Goal: Task Accomplishment & Management: Use online tool/utility

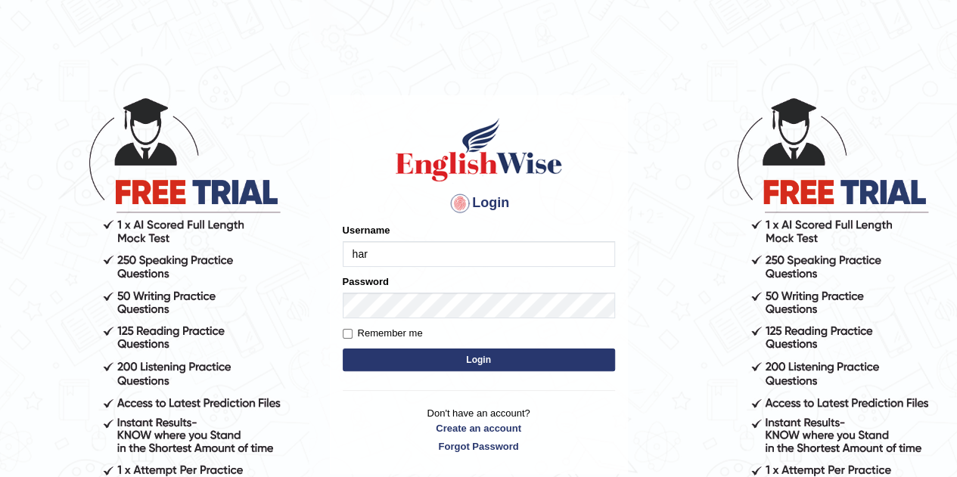
type input "harsh2002"
type input "1"
type input "harsh2002"
click at [398, 350] on button "Login" at bounding box center [479, 360] width 272 height 23
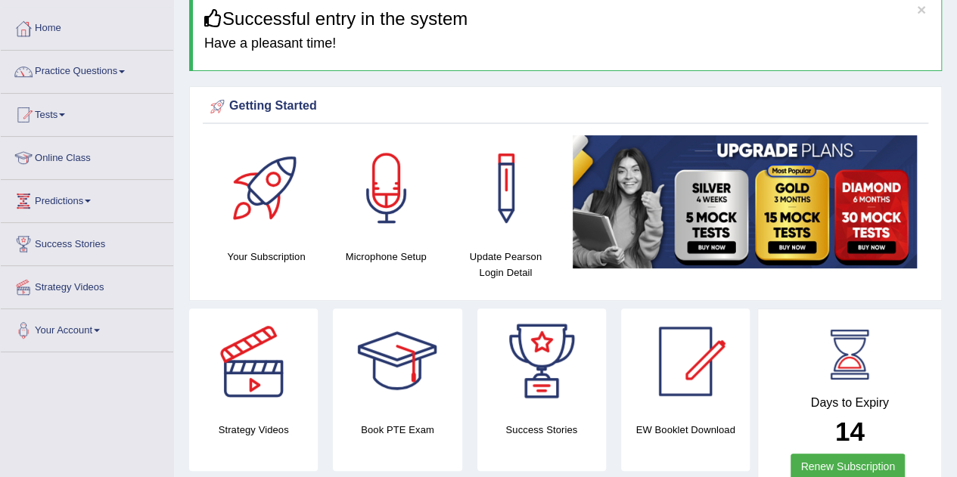
scroll to position [62, 0]
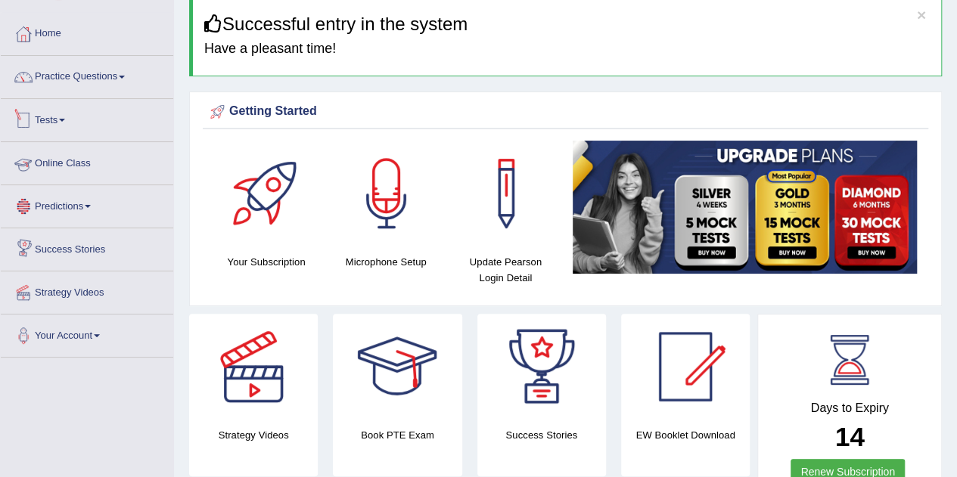
click at [84, 128] on link "Tests" at bounding box center [87, 118] width 172 height 38
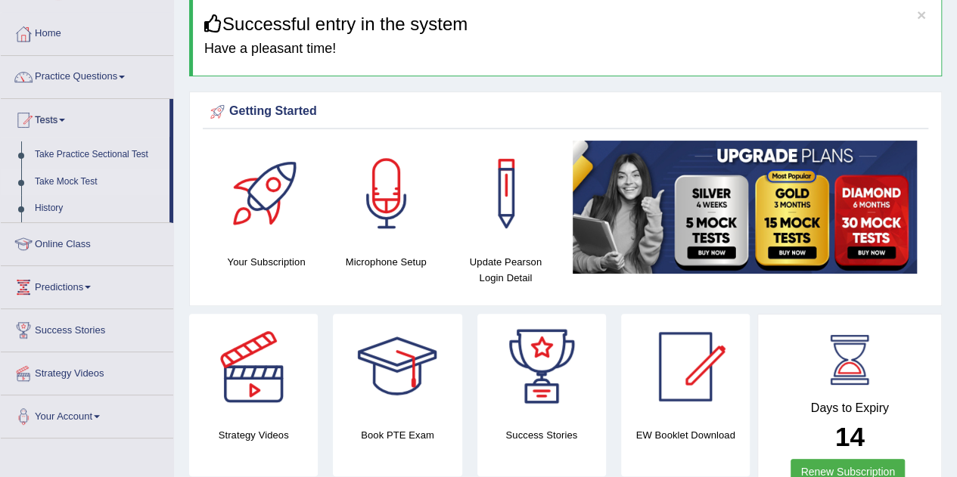
click at [53, 184] on link "Take Mock Test" at bounding box center [98, 182] width 141 height 27
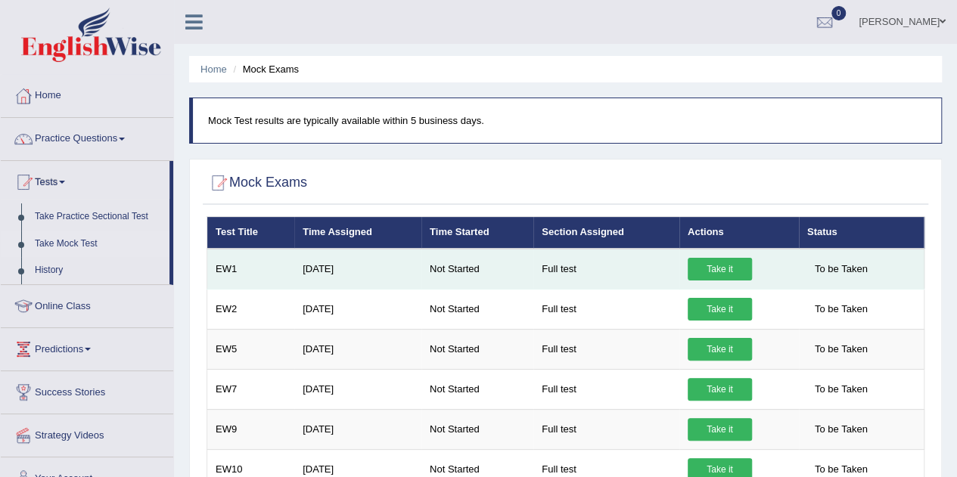
click at [721, 266] on link "Take it" at bounding box center [720, 269] width 64 height 23
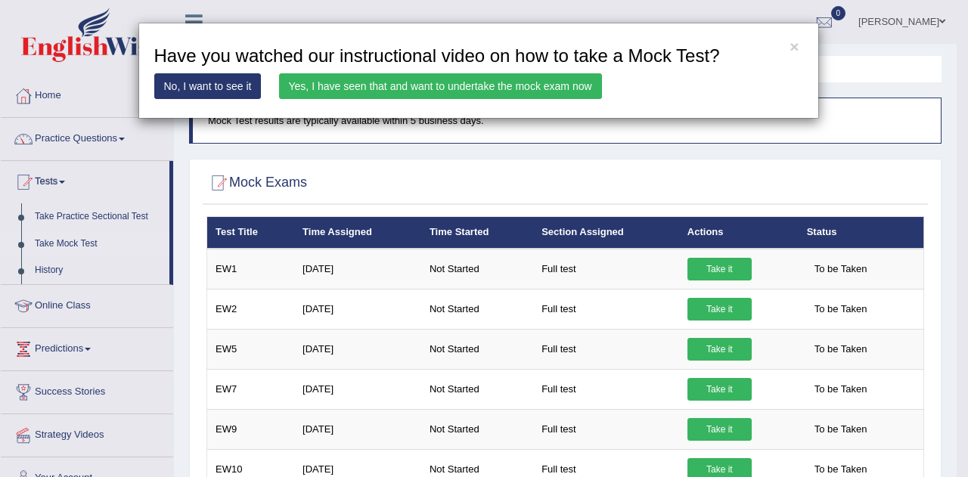
click at [422, 95] on link "Yes, I have seen that and want to undertake the mock exam now" at bounding box center [440, 86] width 323 height 26
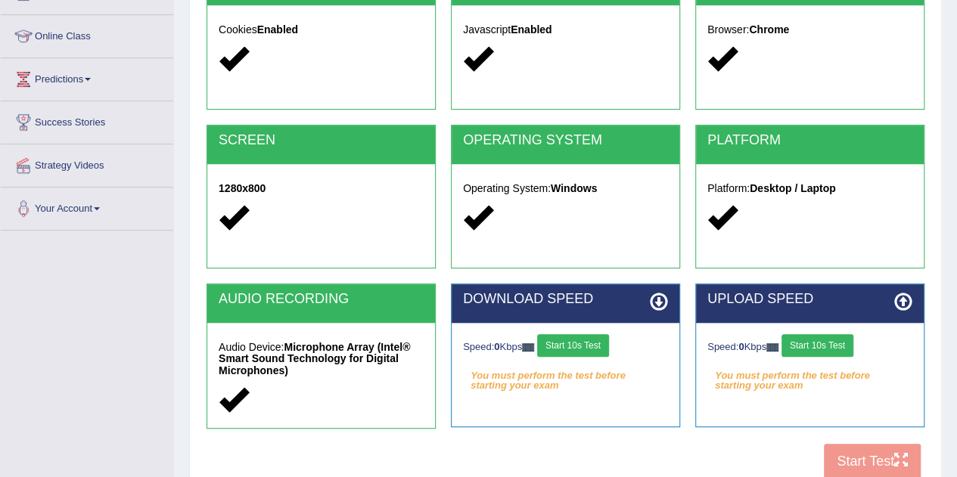
scroll to position [210, 0]
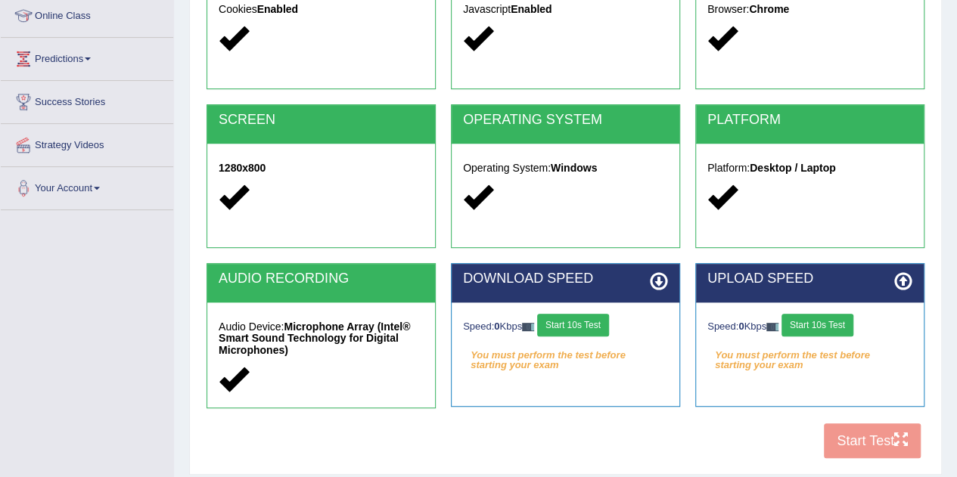
click at [582, 317] on button "Start 10s Test" at bounding box center [573, 325] width 72 height 23
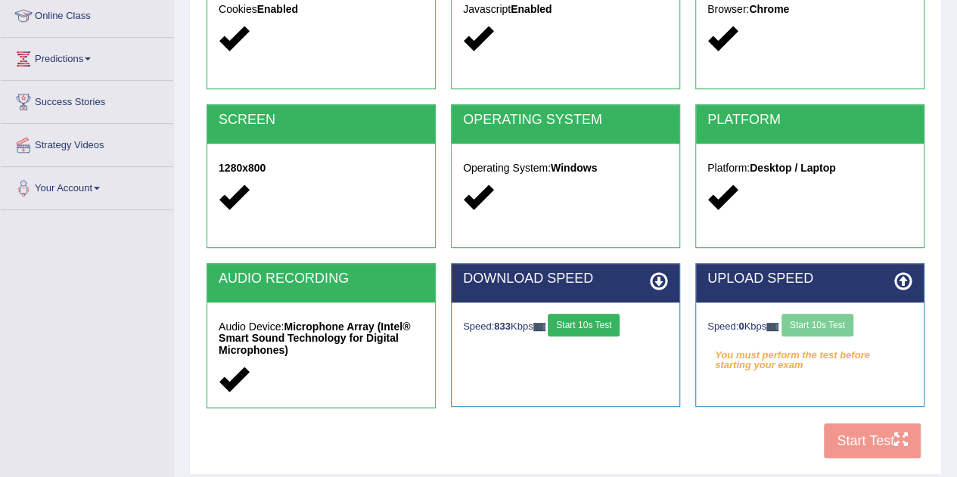
click at [843, 326] on div "Speed: 0 Kbps Start 10s Test" at bounding box center [809, 327] width 205 height 26
click at [583, 322] on button "Start 10s Test" at bounding box center [584, 325] width 72 height 23
click at [823, 330] on button "Start 10s Test" at bounding box center [817, 325] width 72 height 23
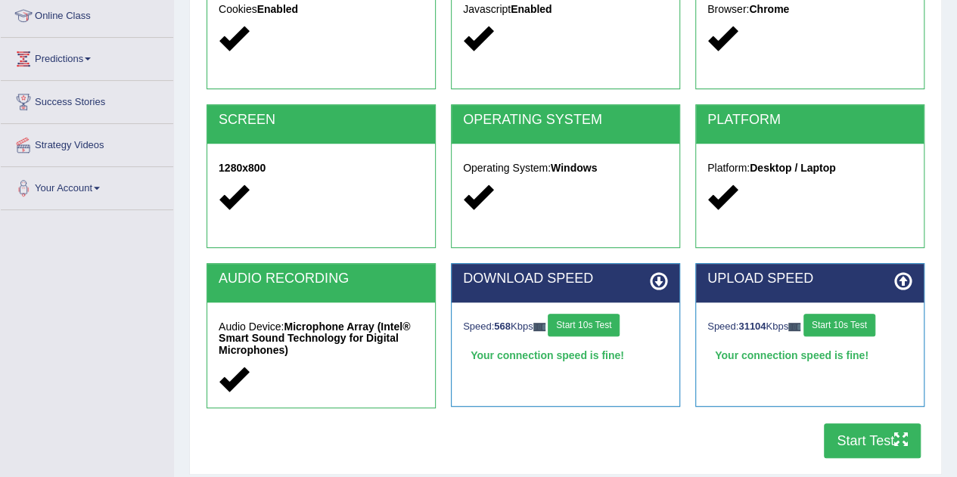
click at [875, 445] on button "Start Test" at bounding box center [872, 441] width 97 height 35
